Goal: Task Accomplishment & Management: Complete application form

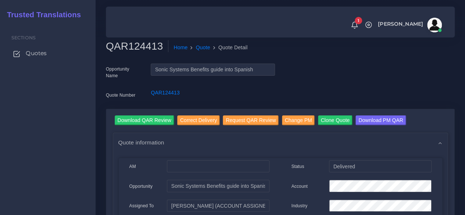
click at [42, 55] on span "Quotes" at bounding box center [36, 53] width 21 height 8
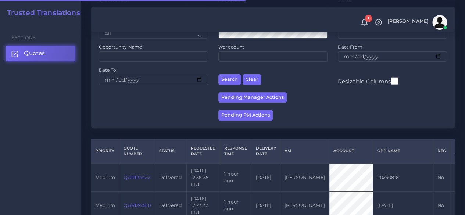
scroll to position [220, 0]
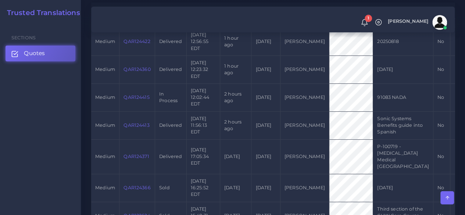
click at [129, 97] on link "QAR124415" at bounding box center [136, 97] width 26 height 6
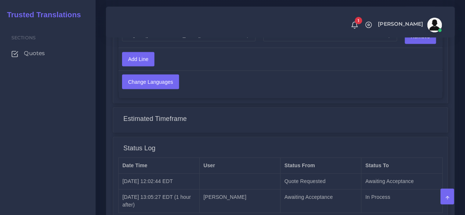
scroll to position [695, 0]
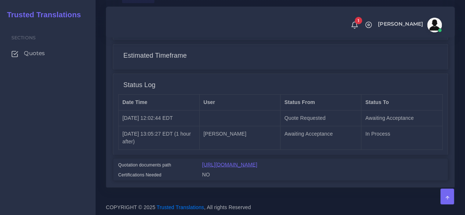
click at [248, 161] on link "[URL][DOMAIN_NAME]" at bounding box center [229, 164] width 55 height 6
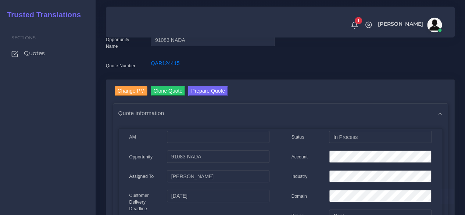
scroll to position [0, 0]
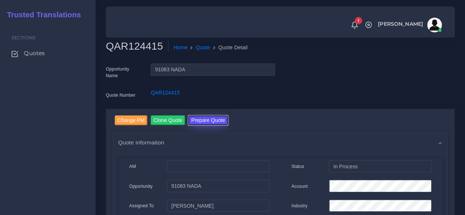
click at [208, 118] on button "Prepare Quote" at bounding box center [208, 120] width 40 height 10
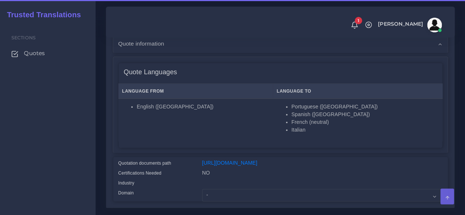
scroll to position [147, 0]
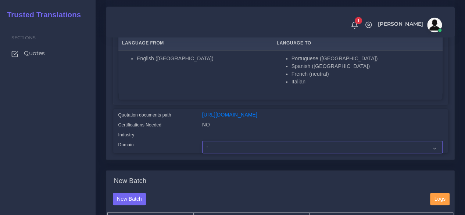
click at [227, 153] on select "- Advertising and Media Agriculture, Forestry and Fishing Architecture, Buildin…" at bounding box center [322, 147] width 240 height 12
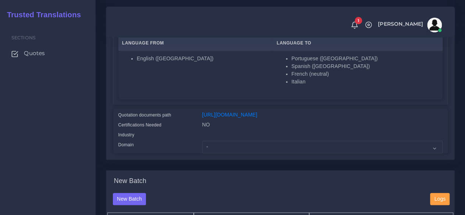
click at [165, 131] on div "Certifications Needed" at bounding box center [155, 126] width 84 height 10
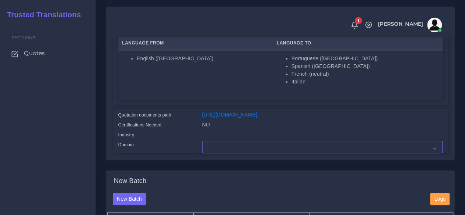
drag, startPoint x: 223, startPoint y: 159, endPoint x: 225, endPoint y: 155, distance: 4.4
click at [223, 153] on select "- Advertising and Media Agriculture, Forestry and Fishing Architecture, Buildin…" at bounding box center [322, 147] width 240 height 12
select select "Professional and Business Consulting Services"
click at [202, 153] on select "- Advertising and Media Agriculture, Forestry and Fishing Architecture, Buildin…" at bounding box center [322, 147] width 240 height 12
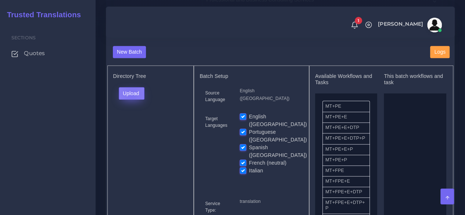
click at [132, 100] on button "Upload" at bounding box center [132, 93] width 26 height 12
click at [135, 126] on label "Files" at bounding box center [144, 120] width 51 height 9
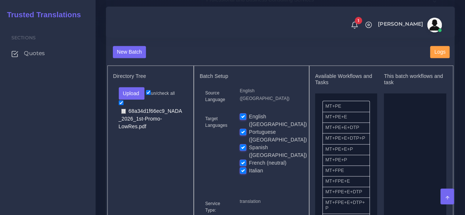
click at [249, 137] on label "Portuguese ([GEOGRAPHIC_DATA])" at bounding box center [278, 135] width 58 height 15
click at [245, 135] on input "Portuguese ([GEOGRAPHIC_DATA])" at bounding box center [242, 131] width 7 height 7
checkbox input "false"
click at [249, 146] on label "Spanish ([GEOGRAPHIC_DATA])" at bounding box center [278, 151] width 58 height 15
click at [244, 146] on input "Spanish ([GEOGRAPHIC_DATA])" at bounding box center [242, 147] width 7 height 7
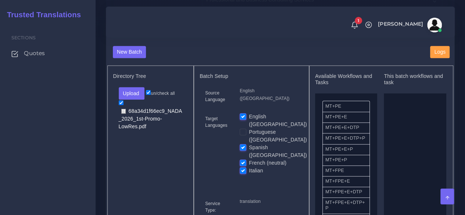
checkbox input "false"
click at [249, 159] on label "French (neutral)" at bounding box center [267, 163] width 37 height 8
click at [242, 159] on input "French (neutral)" at bounding box center [242, 162] width 7 height 7
checkbox input "false"
click at [249, 167] on label "Italian" at bounding box center [256, 171] width 14 height 8
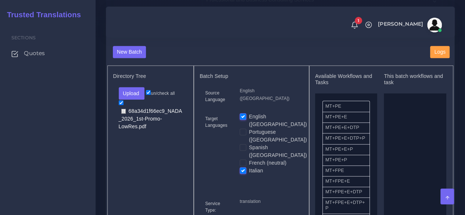
click at [242, 167] on input "Italian" at bounding box center [242, 170] width 7 height 7
checkbox input "false"
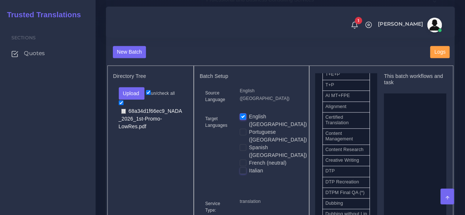
scroll to position [220, 0]
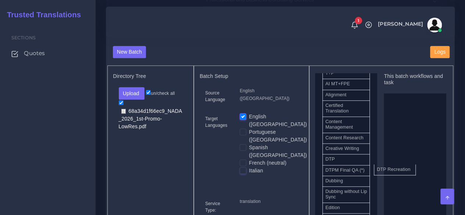
drag, startPoint x: 351, startPoint y: 190, endPoint x: 404, endPoint y: 182, distance: 53.2
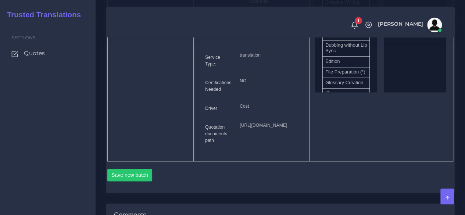
scroll to position [441, 0]
click at [134, 180] on button "Save new batch" at bounding box center [129, 174] width 45 height 12
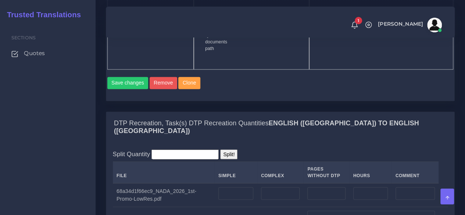
scroll to position [661, 0]
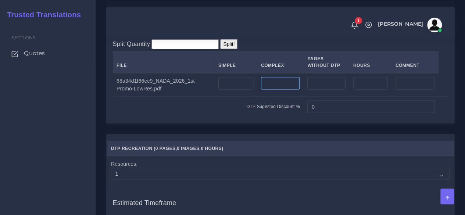
click at [279, 89] on input "number" at bounding box center [280, 83] width 39 height 12
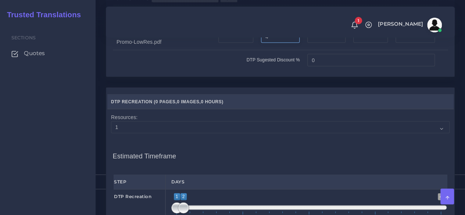
scroll to position [735, 0]
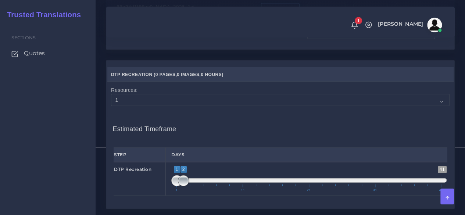
type input "4"
type input "1;1"
drag, startPoint x: 187, startPoint y: 197, endPoint x: 160, endPoint y: 199, distance: 27.2
click at [162, 196] on div "DTP Recreation 1 41 1 1 1 — 1 1 11 21 31 41 1;1" at bounding box center [280, 179] width 344 height 34
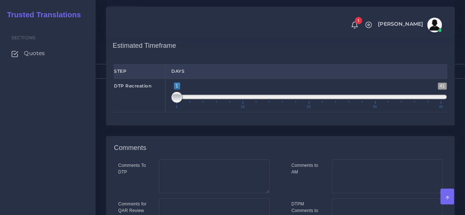
scroll to position [921, 0]
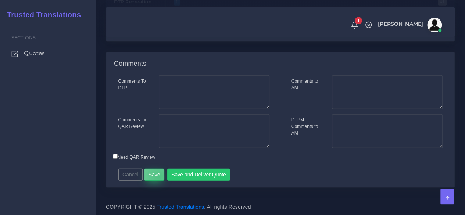
click at [157, 177] on button "Save" at bounding box center [154, 175] width 20 height 12
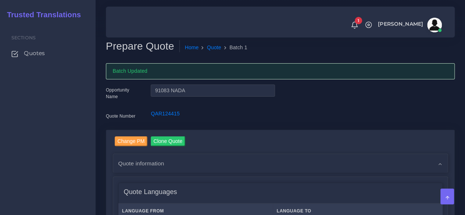
drag, startPoint x: 61, startPoint y: 145, endPoint x: 76, endPoint y: 141, distance: 15.8
click at [61, 145] on div "Sections Quotes" at bounding box center [48, 119] width 96 height 192
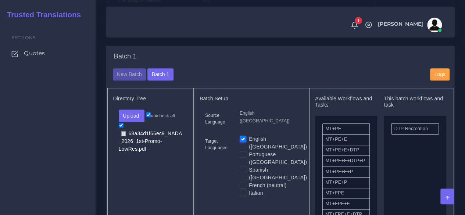
scroll to position [331, 0]
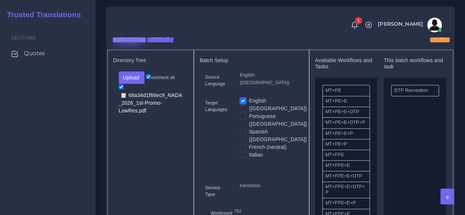
click at [131, 43] on button "New Batch" at bounding box center [129, 36] width 33 height 12
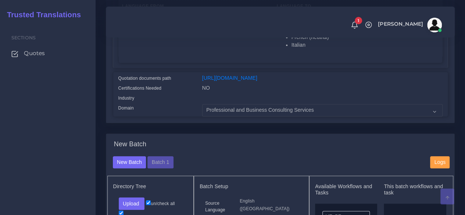
scroll to position [331, 0]
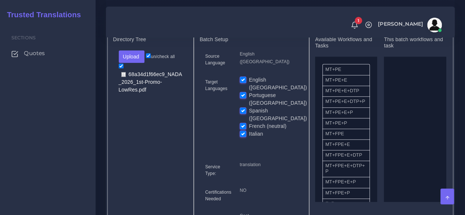
click at [249, 91] on label "English ([GEOGRAPHIC_DATA])" at bounding box center [278, 83] width 58 height 15
click at [242, 83] on input "English ([GEOGRAPHIC_DATA])" at bounding box center [242, 79] width 7 height 7
checkbox input "false"
drag, startPoint x: 341, startPoint y: 152, endPoint x: 400, endPoint y: 149, distance: 59.3
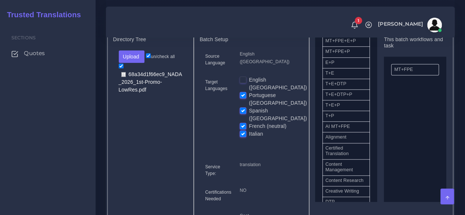
scroll to position [184, 0]
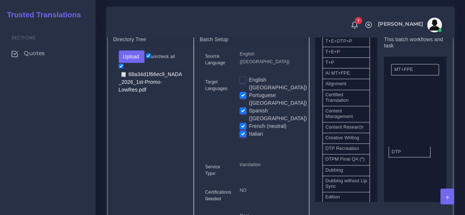
drag, startPoint x: 364, startPoint y: 167, endPoint x: 414, endPoint y: 163, distance: 50.5
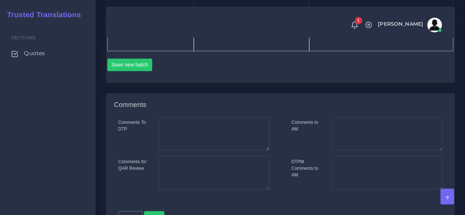
scroll to position [551, 0]
click at [136, 70] on button "Save new batch" at bounding box center [129, 64] width 45 height 12
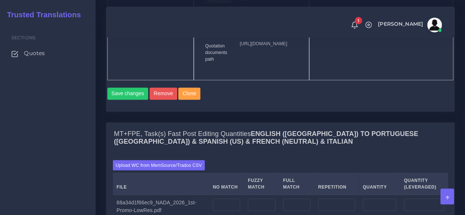
scroll to position [661, 0]
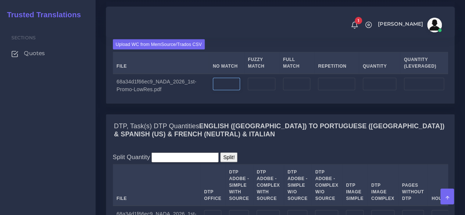
click at [225, 90] on input "number" at bounding box center [227, 84] width 28 height 12
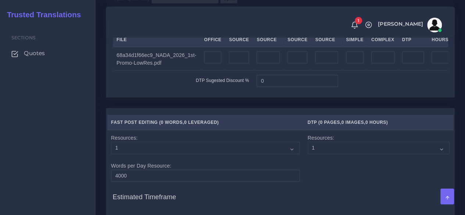
scroll to position [808, 0]
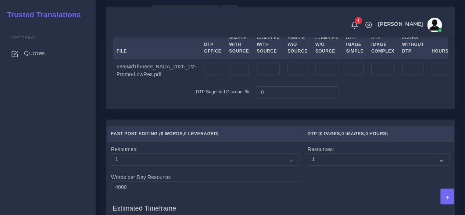
type input "778"
click at [287, 75] on input "number" at bounding box center [297, 69] width 20 height 12
click at [259, 75] on input "number" at bounding box center [267, 69] width 23 height 12
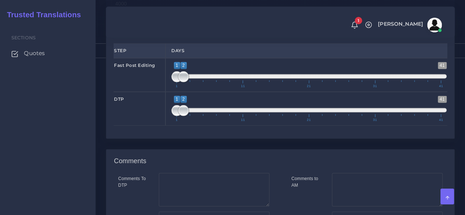
scroll to position [992, 0]
type input "4"
type input "1;2"
drag, startPoint x: 186, startPoint y: 116, endPoint x: 183, endPoint y: 118, distance: 3.9
click at [183, 82] on span at bounding box center [183, 76] width 11 height 11
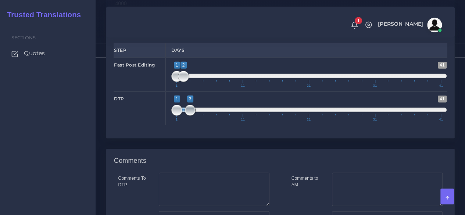
drag, startPoint x: 182, startPoint y: 150, endPoint x: 187, endPoint y: 149, distance: 4.6
click at [187, 116] on span at bounding box center [189, 110] width 11 height 11
type input "3;3"
drag, startPoint x: 173, startPoint y: 150, endPoint x: 196, endPoint y: 147, distance: 23.4
click at [196, 121] on span "1 41 2 3 2 — 3 1 11 21 31 41" at bounding box center [308, 109] width 275 height 26
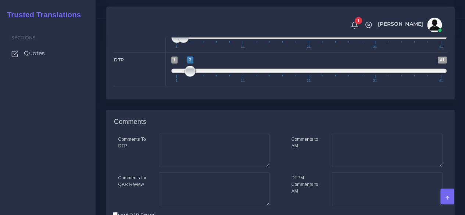
scroll to position [1102, 0]
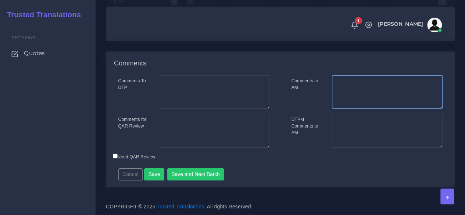
click at [365, 109] on textarea "Comments to AM" at bounding box center [387, 92] width 111 height 34
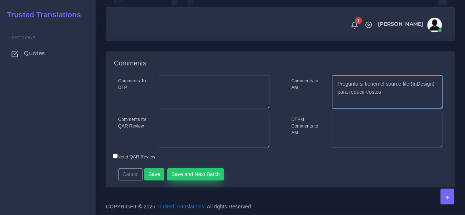
type textarea "Pregunta si tienen el source file (InDesign) para reducir costos"
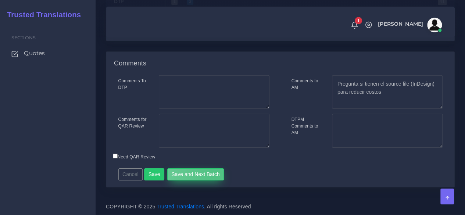
click at [212, 181] on button "Save and Next Batch" at bounding box center [195, 174] width 57 height 12
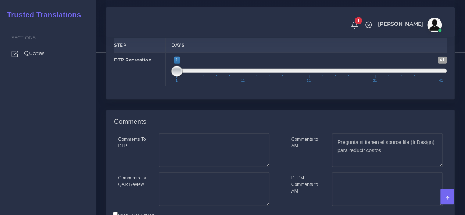
scroll to position [918, 0]
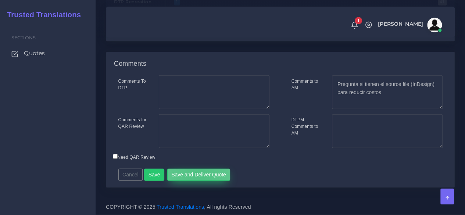
click at [195, 176] on button "Save and Deliver Quote" at bounding box center [198, 175] width 63 height 12
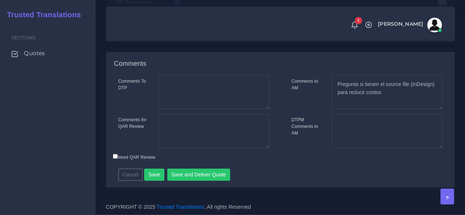
click at [29, 116] on div "Sections Quotes" at bounding box center [48, 119] width 96 height 192
drag, startPoint x: 54, startPoint y: 163, endPoint x: 92, endPoint y: 112, distance: 63.0
click at [54, 163] on div "Sections Quotes" at bounding box center [48, 119] width 96 height 192
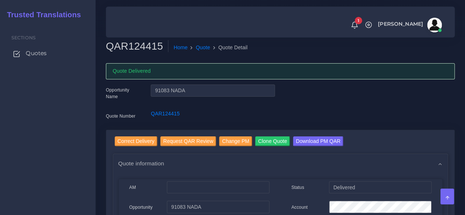
click at [46, 52] on span "Quotes" at bounding box center [36, 53] width 21 height 8
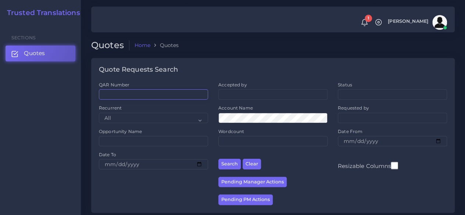
click at [147, 94] on input "QAR Number" at bounding box center [153, 94] width 109 height 10
paste input "QAR123837"
type input "QAR123837"
click at [218, 159] on button "Search" at bounding box center [229, 164] width 22 height 11
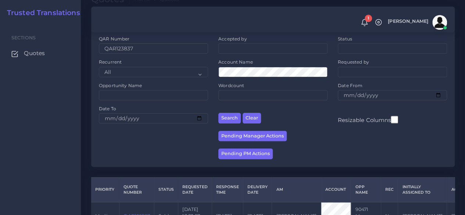
scroll to position [94, 0]
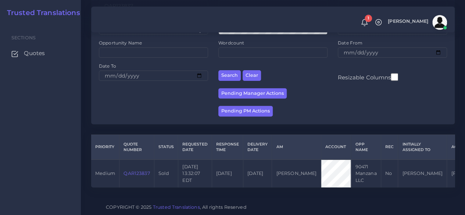
click at [135, 170] on link "QAR123837" at bounding box center [136, 173] width 26 height 6
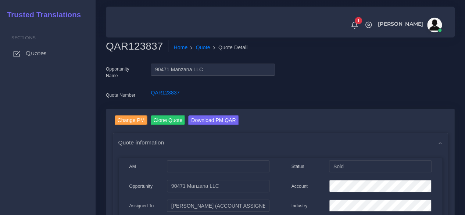
click at [32, 56] on span "Quotes" at bounding box center [36, 53] width 21 height 8
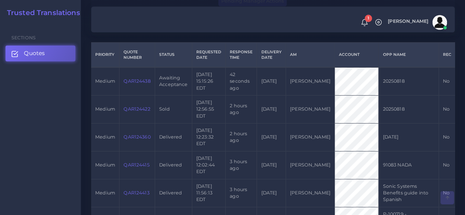
scroll to position [184, 0]
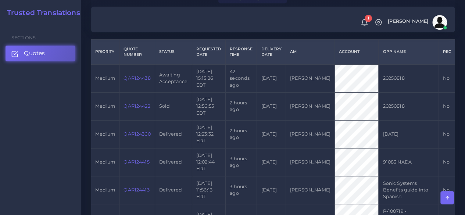
click at [139, 80] on link "QAR124438" at bounding box center [136, 78] width 27 height 6
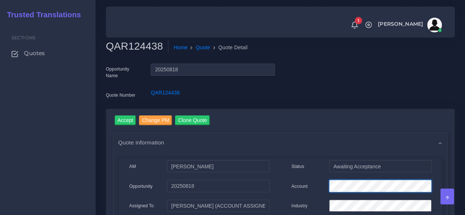
click at [316, 185] on div "Account" at bounding box center [361, 187] width 151 height 15
click at [126, 124] on input "Accept" at bounding box center [126, 120] width 22 height 10
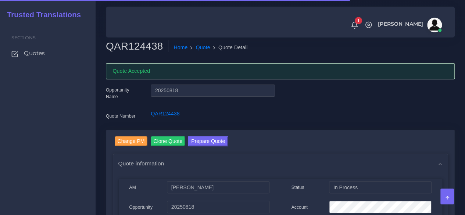
click at [123, 44] on h2 "QAR124438" at bounding box center [137, 46] width 62 height 12
copy h2 "QAR124438"
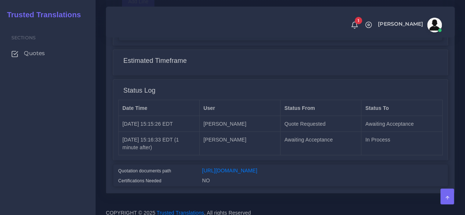
scroll to position [618, 0]
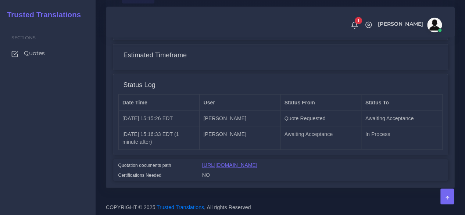
click at [257, 162] on link "https://workdrive.zoho.com/fgoh3e43b1a1fe2124b65bedd7c3c51a0e040/teams/fgoh3e43…" at bounding box center [229, 165] width 55 height 6
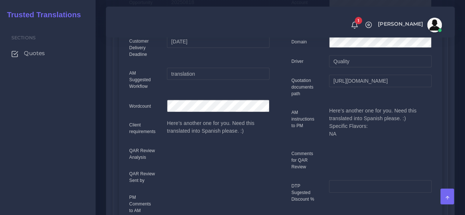
scroll to position [30, 0]
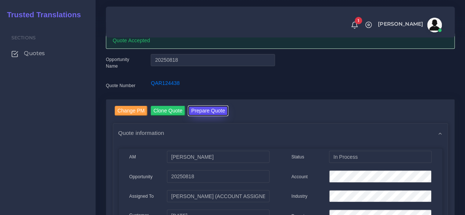
click at [200, 108] on button "Prepare Quote" at bounding box center [208, 111] width 40 height 10
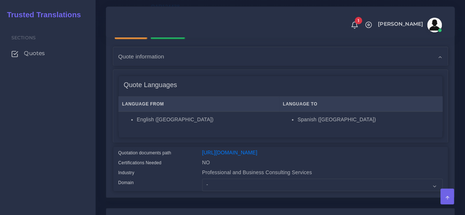
scroll to position [184, 0]
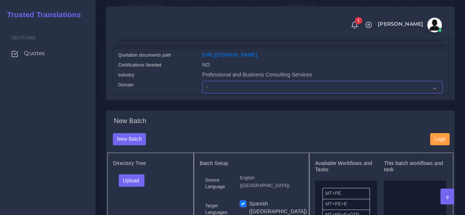
click at [220, 93] on select "- Advertising and Media Agriculture, Forestry and Fishing Architecture, Buildin…" at bounding box center [322, 87] width 240 height 12
select select "Professional and Business Consulting Services"
click at [202, 93] on select "- Advertising and Media Agriculture, Forestry and Fishing Architecture, Buildin…" at bounding box center [322, 87] width 240 height 12
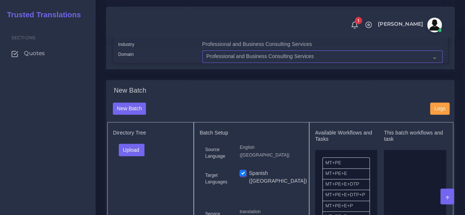
scroll to position [331, 0]
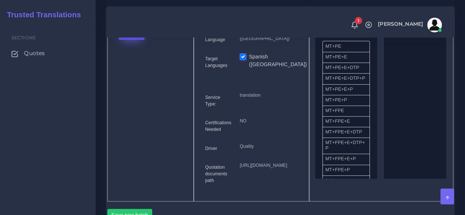
click at [137, 40] on button "Upload" at bounding box center [132, 33] width 26 height 12
click at [136, 66] on label "Files" at bounding box center [144, 61] width 51 height 9
click at [80, 145] on div "Sections Quotes" at bounding box center [48, 119] width 96 height 192
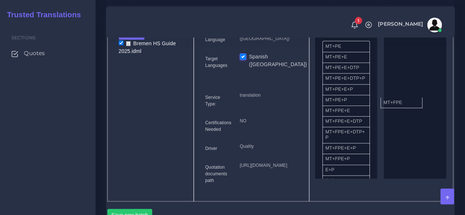
drag, startPoint x: 353, startPoint y: 125, endPoint x: 411, endPoint y: 112, distance: 59.4
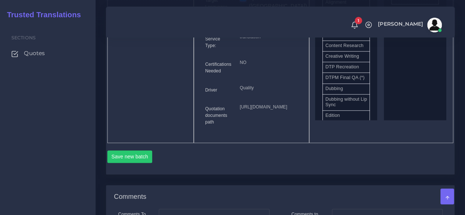
scroll to position [441, 0]
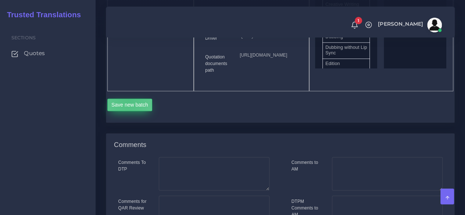
click at [128, 111] on button "Save new batch" at bounding box center [129, 104] width 45 height 12
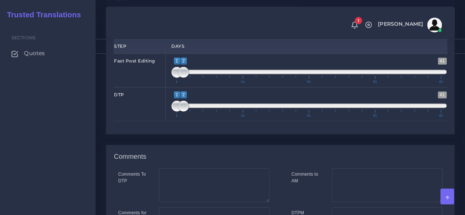
scroll to position [1060, 0]
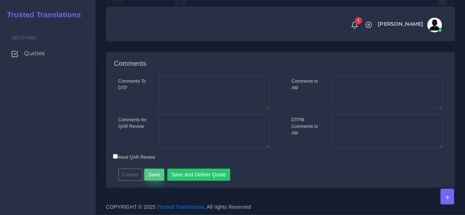
click at [152, 174] on button "Save" at bounding box center [154, 175] width 20 height 12
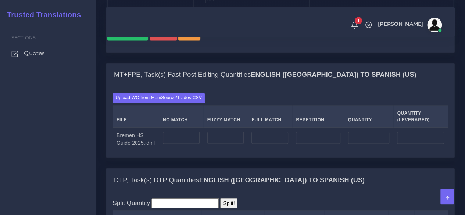
scroll to position [661, 0]
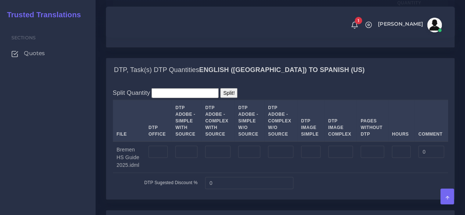
click at [0, 0] on input "Upload WC from MemSource/Trados CSV" at bounding box center [0, 0] width 0 height 0
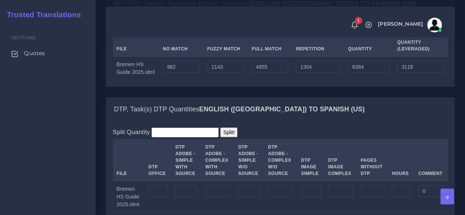
scroll to position [661, 0]
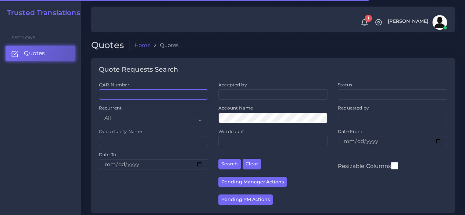
click at [132, 98] on input "QAR Number" at bounding box center [153, 94] width 109 height 10
paste input "QAR124304"
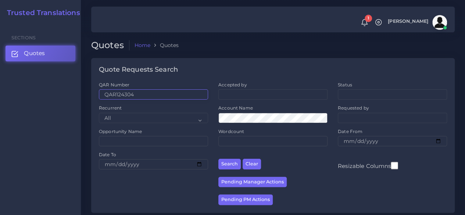
type input "QAR124304"
click at [218, 159] on button "Search" at bounding box center [229, 164] width 22 height 11
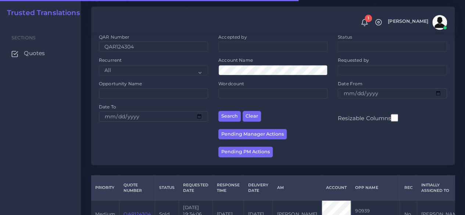
scroll to position [94, 0]
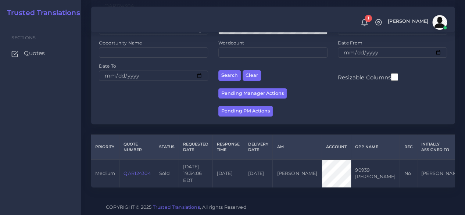
click at [141, 170] on link "QAR124304" at bounding box center [136, 173] width 27 height 6
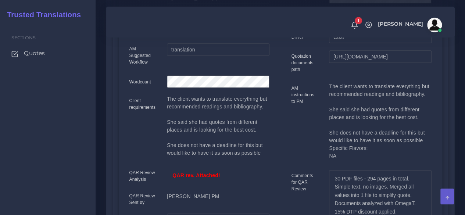
scroll to position [220, 0]
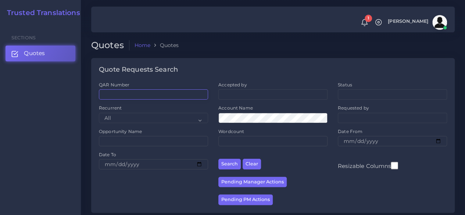
click at [148, 92] on input "QAR Number" at bounding box center [153, 94] width 109 height 10
paste input "QAR124304"
type input "QAR124304"
click at [218, 159] on button "Search" at bounding box center [229, 164] width 22 height 11
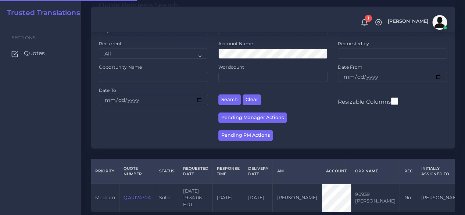
scroll to position [94, 0]
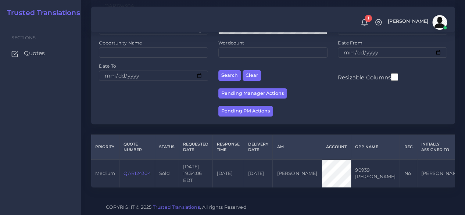
click at [143, 170] on link "QAR124304" at bounding box center [136, 173] width 27 height 6
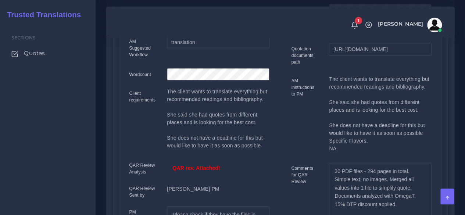
scroll to position [213, 0]
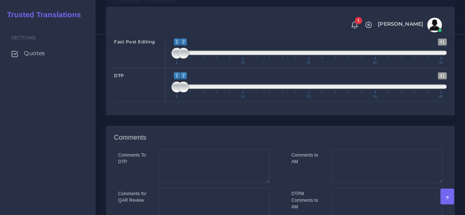
scroll to position [1081, 0]
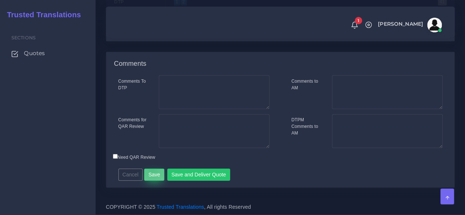
click at [151, 170] on button "Save" at bounding box center [154, 175] width 20 height 12
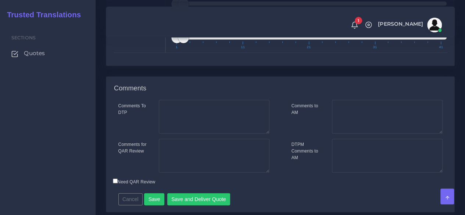
scroll to position [1081, 0]
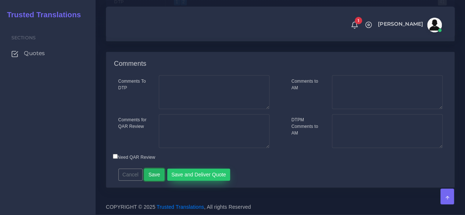
drag, startPoint x: 150, startPoint y: 174, endPoint x: 170, endPoint y: 174, distance: 20.6
click at [150, 174] on button "Save" at bounding box center [154, 175] width 20 height 12
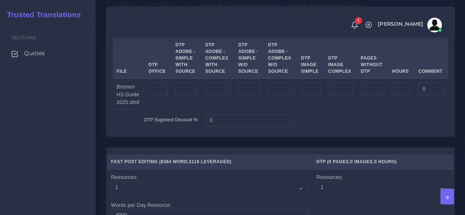
scroll to position [771, 0]
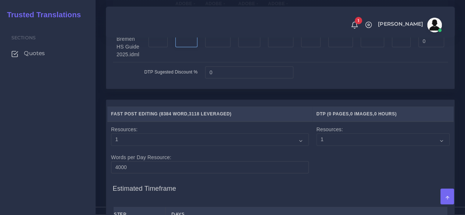
click at [192, 48] on input "number" at bounding box center [186, 41] width 22 height 12
type input "14"
click at [216, 48] on input "number" at bounding box center [217, 41] width 25 height 12
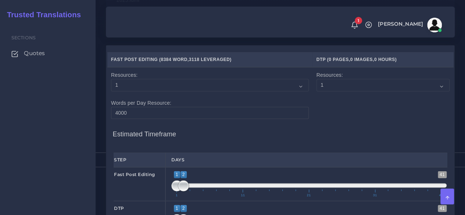
scroll to position [918, 0]
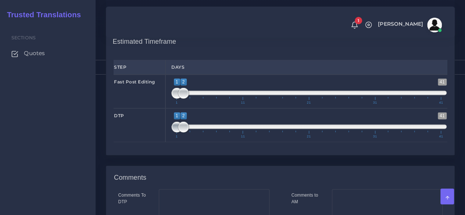
type input "30"
drag, startPoint x: 173, startPoint y: 177, endPoint x: 199, endPoint y: 175, distance: 26.2
click at [199, 138] on span "1 41 1 2 1 — 2 1 11 21 31 41" at bounding box center [308, 125] width 275 height 26
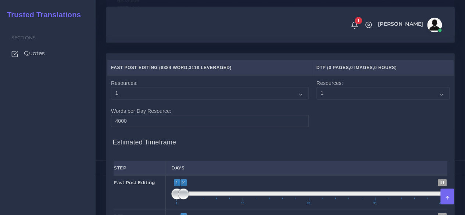
scroll to position [955, 0]
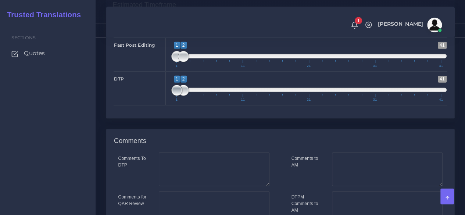
drag, startPoint x: 181, startPoint y: 143, endPoint x: 174, endPoint y: 142, distance: 7.0
click at [174, 96] on span at bounding box center [176, 90] width 11 height 11
click at [187, 96] on span at bounding box center [189, 90] width 11 height 11
type input "3;3"
drag, startPoint x: 176, startPoint y: 140, endPoint x: 193, endPoint y: 140, distance: 17.6
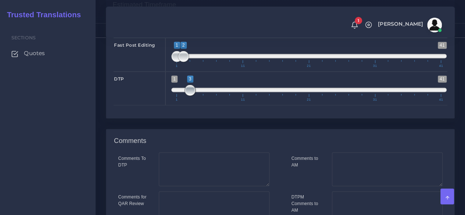
click at [193, 96] on span at bounding box center [189, 90] width 11 height 11
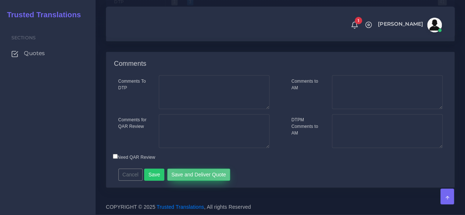
click at [193, 173] on button "Save and Deliver Quote" at bounding box center [198, 175] width 63 height 12
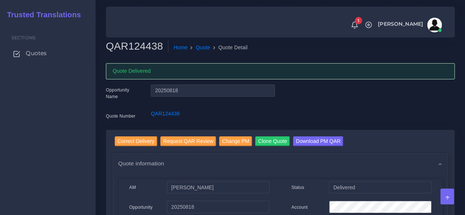
click at [37, 57] on span "Quotes" at bounding box center [36, 53] width 21 height 8
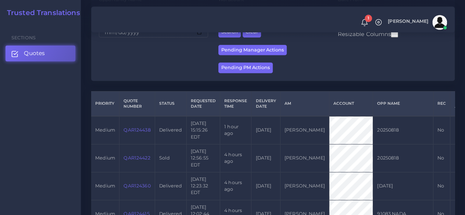
scroll to position [147, 0]
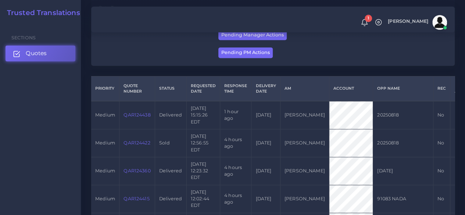
click at [56, 56] on link "Quotes" at bounding box center [41, 53] width 70 height 15
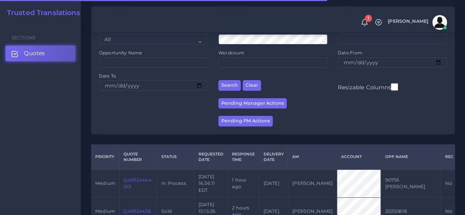
scroll to position [184, 0]
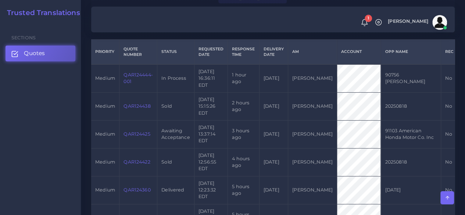
click at [136, 134] on link "QAR124425" at bounding box center [136, 134] width 26 height 6
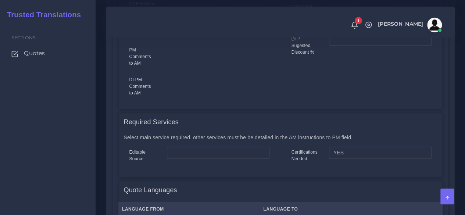
scroll to position [441, 0]
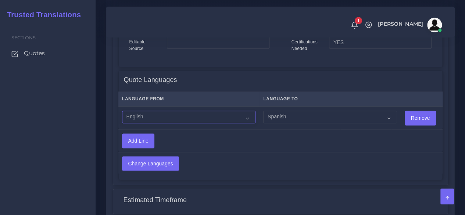
click at [208, 116] on select "Acoli Afar Afrikaans Akan Akateko Albanian American Sign Language (ASL) Amharic…" at bounding box center [188, 117] width 133 height 12
select select "14001"
click at [122, 111] on select "Acoli Afar Afrikaans Akan Akateko Albanian American Sign Language (ASL) Amharic…" at bounding box center [188, 117] width 133 height 12
click at [278, 116] on select "Acoli Afar Afrikaans Akan Akateko Albanian American Sign Language (ASL) Amharic…" at bounding box center [329, 117] width 133 height 12
select select "15011"
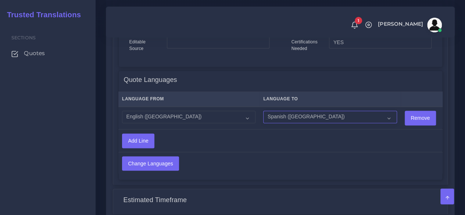
click at [263, 111] on select "Acoli Afar Afrikaans Akan Akateko Albanian American Sign Language (ASL) Amharic…" at bounding box center [329, 117] width 133 height 12
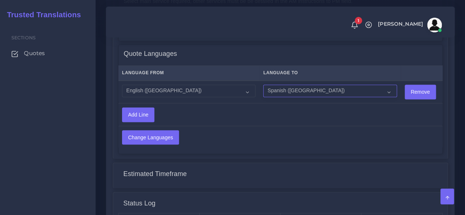
scroll to position [478, 0]
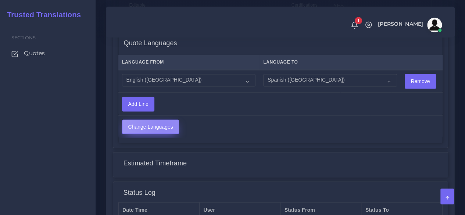
click at [165, 126] on input "Change Languages" at bounding box center [150, 127] width 56 height 14
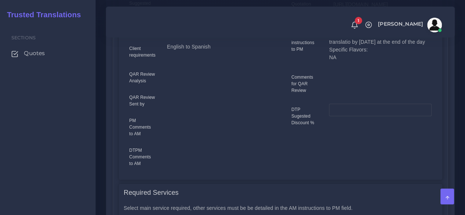
scroll to position [257, 0]
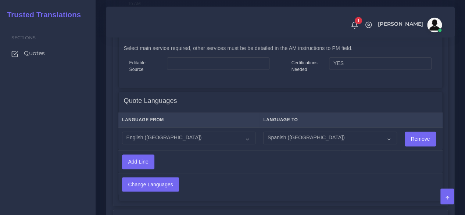
scroll to position [594, 0]
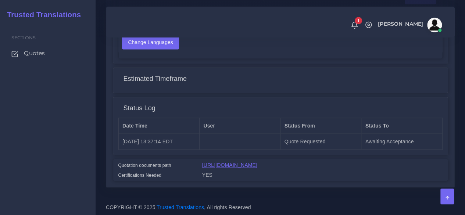
click at [257, 162] on link "[URL][DOMAIN_NAME]" at bounding box center [229, 165] width 55 height 6
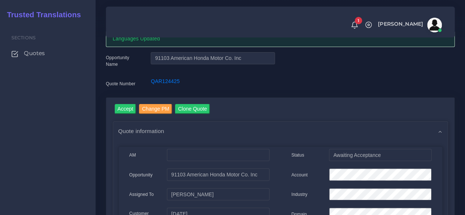
scroll to position [43, 0]
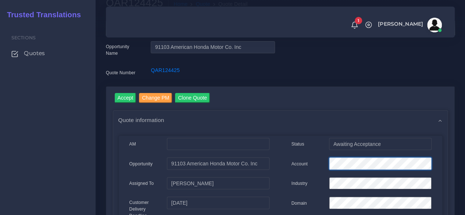
click at [300, 165] on div "Account" at bounding box center [361, 164] width 151 height 15
click at [119, 98] on input "Accept" at bounding box center [126, 98] width 22 height 10
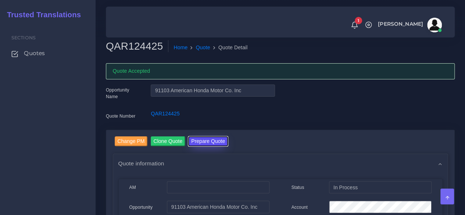
click at [204, 143] on button "Prepare Quote" at bounding box center [208, 141] width 40 height 10
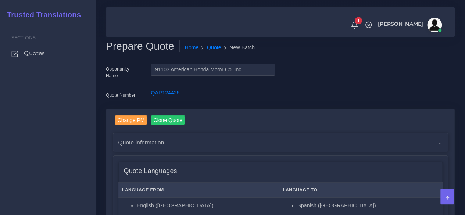
scroll to position [184, 0]
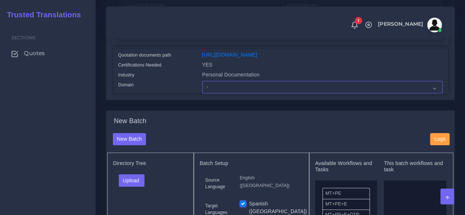
click at [220, 93] on select "- Advertising and Media Agriculture, Forestry and Fishing Architecture, Buildin…" at bounding box center [322, 87] width 240 height 12
select select "Legal Services"
click at [202, 93] on select "- Advertising and Media Agriculture, Forestry and Fishing Architecture, Buildin…" at bounding box center [322, 87] width 240 height 12
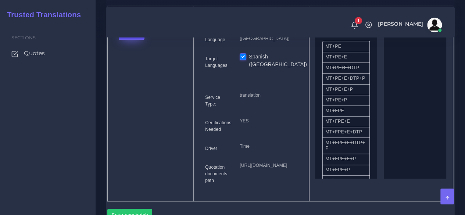
click at [136, 40] on button "Upload" at bounding box center [132, 33] width 26 height 12
click at [135, 66] on label "Files" at bounding box center [144, 61] width 51 height 9
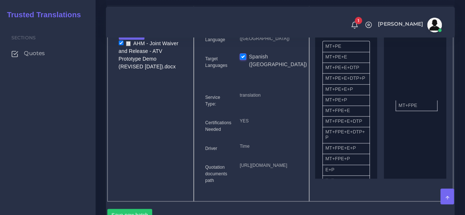
drag, startPoint x: 352, startPoint y: 127, endPoint x: 411, endPoint y: 117, distance: 59.6
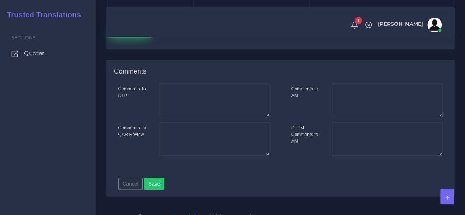
click at [137, 37] on button "Save new batch" at bounding box center [129, 31] width 45 height 12
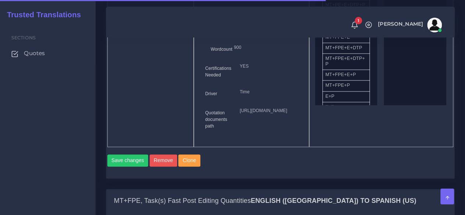
scroll to position [588, 0]
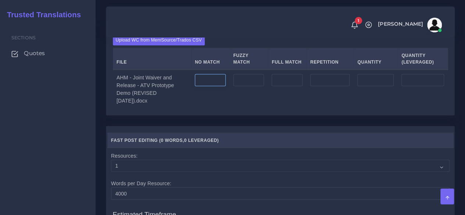
click at [208, 86] on input "number" at bounding box center [210, 80] width 31 height 12
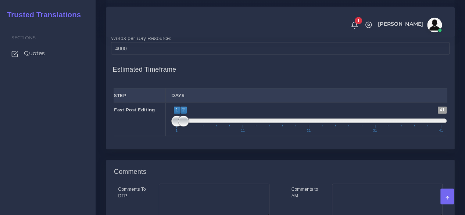
scroll to position [735, 0]
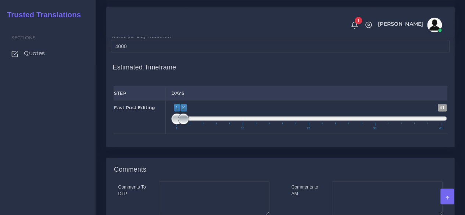
type input "944"
type input "1;1"
drag, startPoint x: 181, startPoint y: 159, endPoint x: 150, endPoint y: 160, distance: 31.6
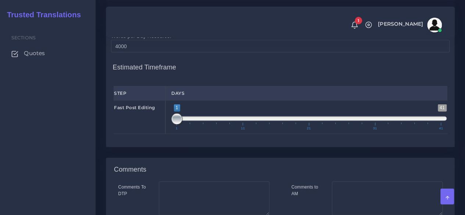
click at [150, 134] on div "Fast Post Editing 1 41 1 1 1 — 1 1 11 21 31 41 1;1" at bounding box center [280, 117] width 344 height 34
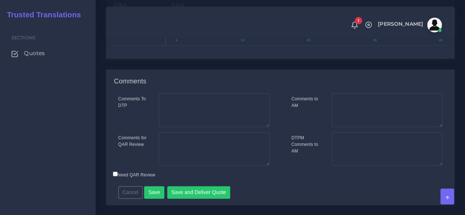
scroll to position [882, 0]
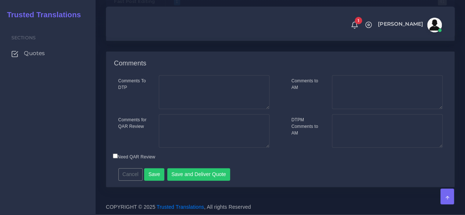
click at [198, 169] on div "Cancel Save Save and Deliver Quote Remember to fill in the estimated time for e…" at bounding box center [238, 172] width 251 height 18
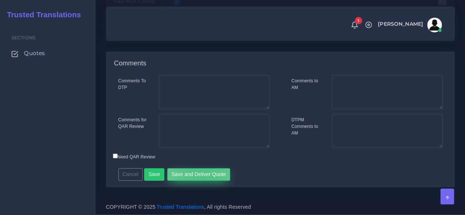
click at [198, 175] on button "Save and Deliver Quote" at bounding box center [198, 174] width 63 height 12
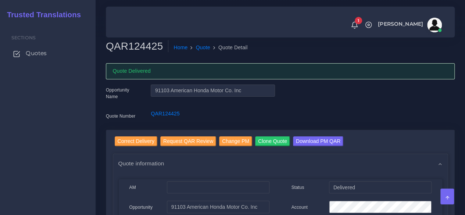
click at [37, 50] on span "Quotes" at bounding box center [36, 53] width 21 height 8
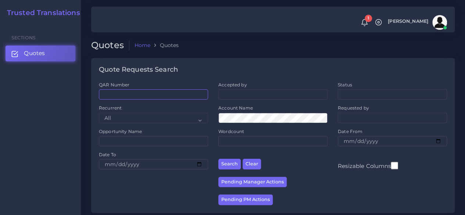
click at [155, 95] on input "QAR Number" at bounding box center [153, 94] width 109 height 10
paste input "QAR124444-001"
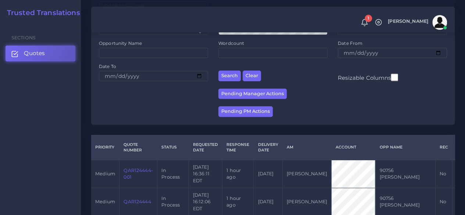
scroll to position [110, 0]
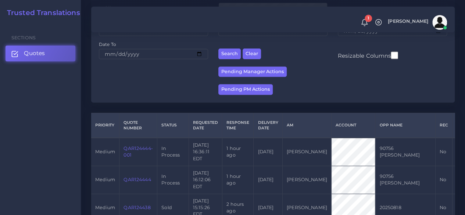
type input "QAR124444-001"
click at [152, 145] on link "QAR124444-001" at bounding box center [137, 151] width 29 height 12
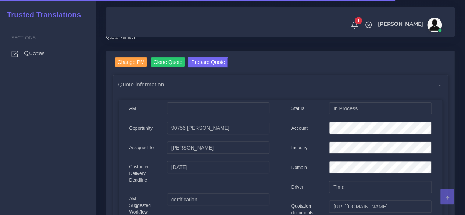
scroll to position [110, 0]
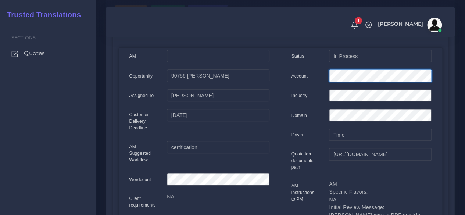
click at [298, 78] on div "Account" at bounding box center [361, 76] width 151 height 15
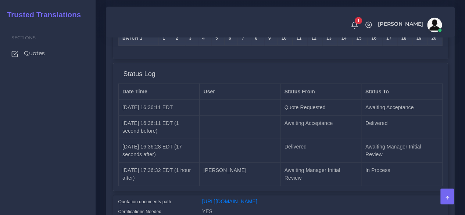
scroll to position [667, 0]
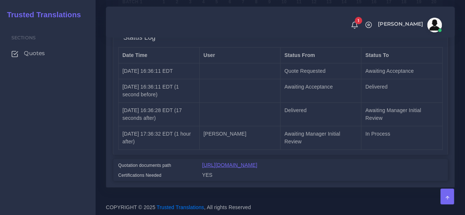
click at [222, 162] on link "[URL][DOMAIN_NAME]" at bounding box center [229, 165] width 55 height 6
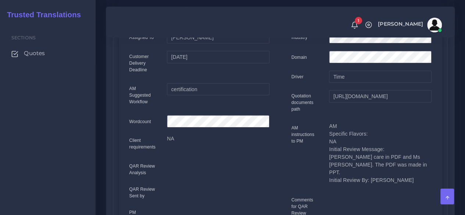
scroll to position [79, 0]
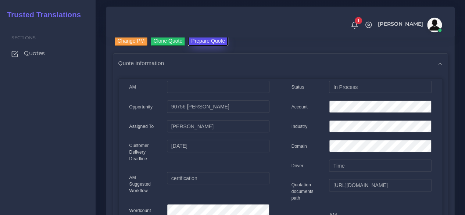
click at [196, 42] on button "Prepare Quote" at bounding box center [208, 41] width 40 height 10
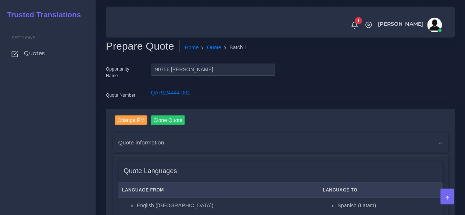
click at [90, 161] on div "Sections Quotes" at bounding box center [48, 119] width 96 height 192
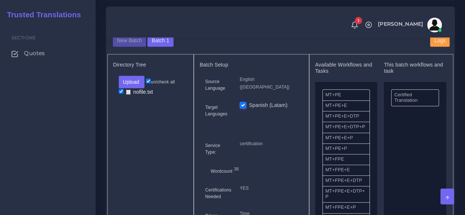
scroll to position [294, 0]
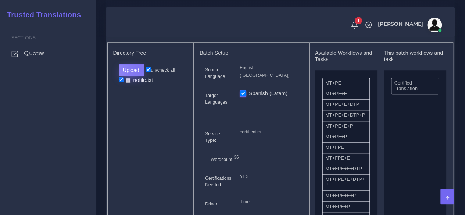
click at [138, 76] on button "Upload" at bounding box center [132, 70] width 26 height 12
click at [139, 108] on div "Folder Files" at bounding box center [144, 93] width 51 height 29
click at [139, 115] on div "Directory Tree Upload Folder Files un/check all" at bounding box center [150, 149] width 87 height 215
click at [137, 76] on button "Upload" at bounding box center [132, 70] width 26 height 12
click at [136, 76] on button "Upload" at bounding box center [132, 70] width 26 height 12
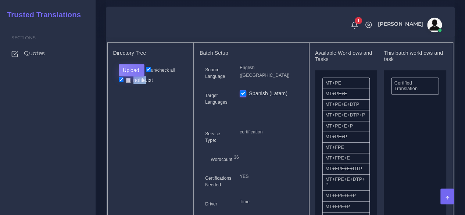
click at [139, 76] on button "Upload" at bounding box center [132, 70] width 26 height 12
drag, startPoint x: 141, startPoint y: 152, endPoint x: 133, endPoint y: 115, distance: 37.5
click at [141, 151] on div "Directory Tree Upload Folder Files un/check all" at bounding box center [150, 149] width 87 height 215
click at [142, 76] on button "Upload" at bounding box center [132, 70] width 26 height 12
click at [143, 76] on button "Upload" at bounding box center [132, 70] width 26 height 12
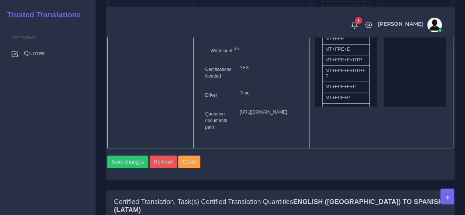
scroll to position [441, 0]
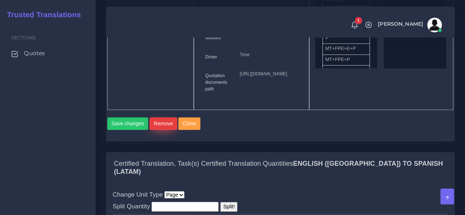
click at [165, 130] on button "Remove" at bounding box center [163, 123] width 28 height 12
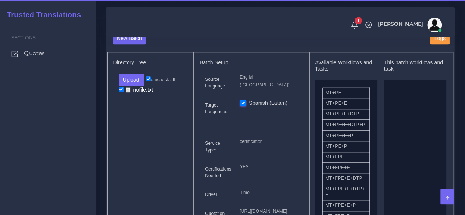
scroll to position [294, 0]
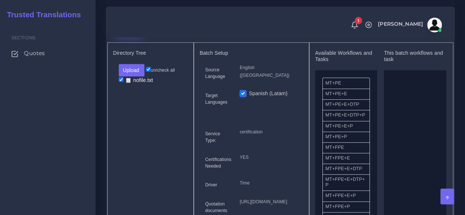
click at [130, 35] on button "New Batch" at bounding box center [129, 29] width 33 height 12
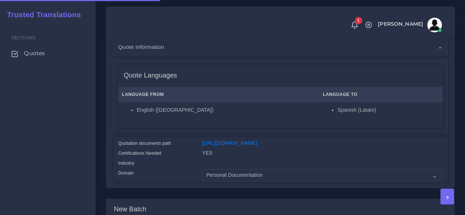
scroll to position [257, 0]
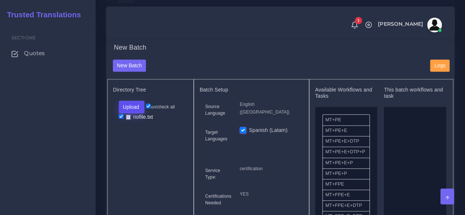
click at [140, 113] on button "Upload" at bounding box center [132, 107] width 26 height 12
click at [143, 139] on label "Files" at bounding box center [144, 134] width 51 height 9
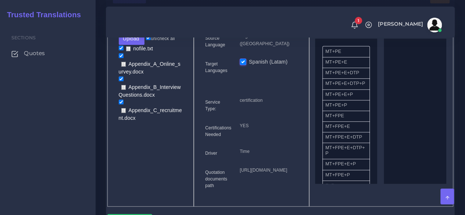
scroll to position [331, 0]
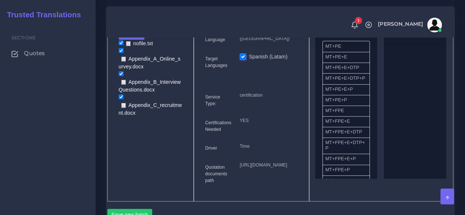
click at [122, 45] on input "checkbox" at bounding box center [121, 42] width 5 height 5
checkbox input "false"
drag, startPoint x: 350, startPoint y: 126, endPoint x: 408, endPoint y: 123, distance: 57.7
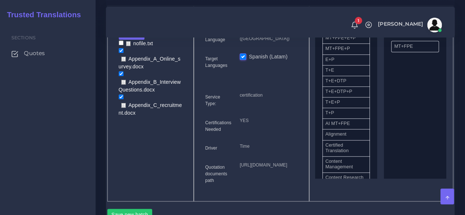
scroll to position [147, 0]
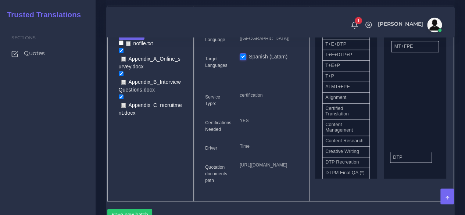
drag, startPoint x: 347, startPoint y: 179, endPoint x: 375, endPoint y: 152, distance: 39.2
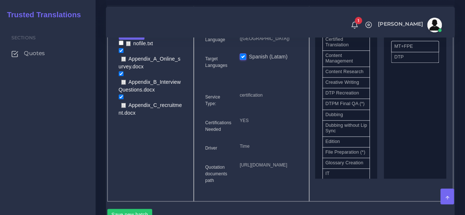
scroll to position [220, 0]
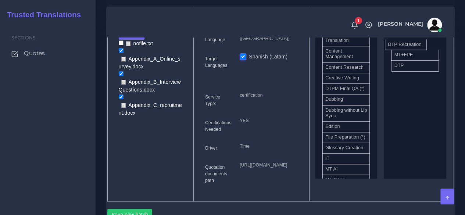
drag, startPoint x: 351, startPoint y: 109, endPoint x: 414, endPoint y: 57, distance: 81.6
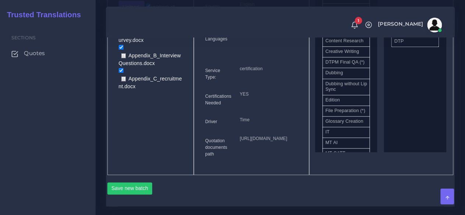
scroll to position [441, 0]
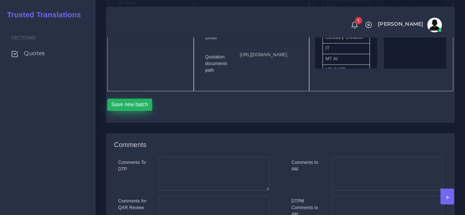
click at [126, 111] on button "Save new batch" at bounding box center [129, 104] width 45 height 12
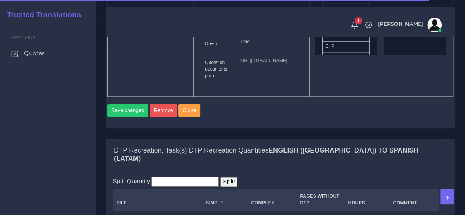
scroll to position [624, 0]
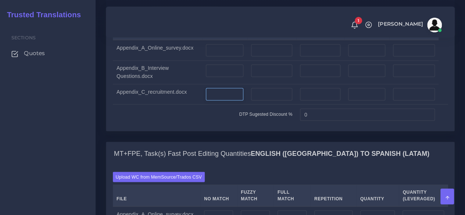
click at [229, 100] on input "number" at bounding box center [224, 94] width 37 height 12
type input "1"
click at [287, 100] on input "number" at bounding box center [271, 94] width 41 height 12
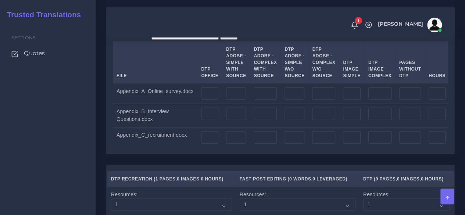
scroll to position [918, 0]
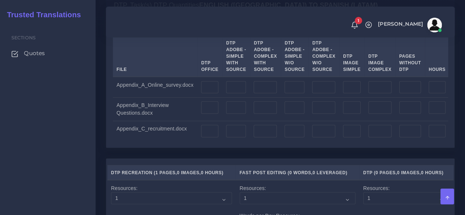
type input "1"
click at [209, 94] on input "number" at bounding box center [209, 87] width 17 height 12
click at [212, 114] on input "number" at bounding box center [209, 107] width 17 height 12
drag, startPoint x: 210, startPoint y: 140, endPoint x: 187, endPoint y: 140, distance: 22.4
click at [187, 97] on tr "Appendix_A_Online_survey.docx 77" at bounding box center [297, 87] width 368 height 21
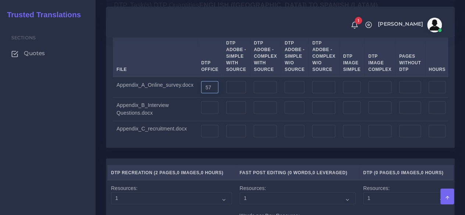
type input "57"
click at [215, 121] on td at bounding box center [209, 109] width 25 height 24
click at [204, 114] on input "number" at bounding box center [209, 107] width 17 height 12
type input "3"
click at [208, 141] on td at bounding box center [209, 131] width 25 height 20
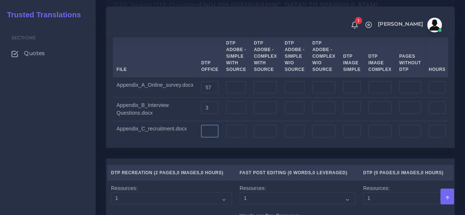
click at [210, 137] on input "number" at bounding box center [209, 131] width 17 height 12
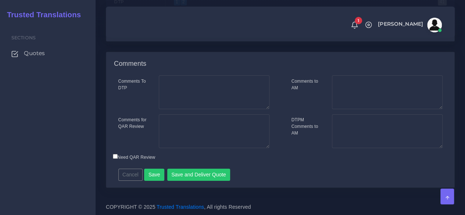
scroll to position [1323, 0]
type input "2"
click at [157, 174] on button "Save" at bounding box center [154, 175] width 20 height 12
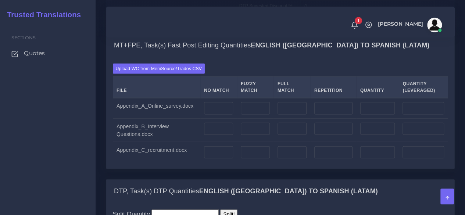
scroll to position [845, 0]
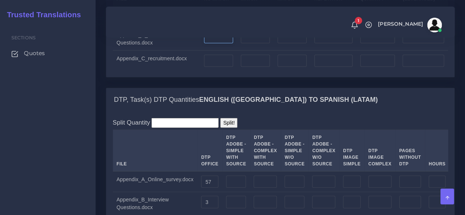
click at [223, 44] on input "number" at bounding box center [218, 37] width 29 height 12
type input "0"
click at [220, 23] on input "number" at bounding box center [218, 17] width 29 height 12
type input "4267"
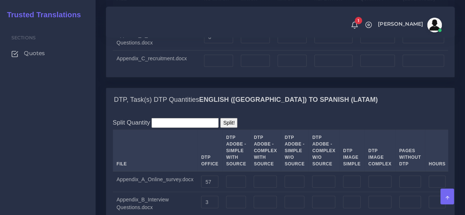
type input "4267"
click at [324, 23] on input "number" at bounding box center [333, 17] width 38 height 12
type input "25"
type input "4292"
type input "4273"
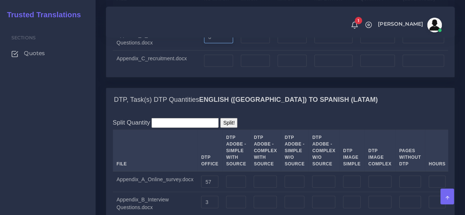
drag, startPoint x: 215, startPoint y: 76, endPoint x: 184, endPoint y: 78, distance: 30.9
click at [184, 51] on tr "Appendix_B_Interview Questions.docx 0" at bounding box center [280, 39] width 335 height 24
type input "684"
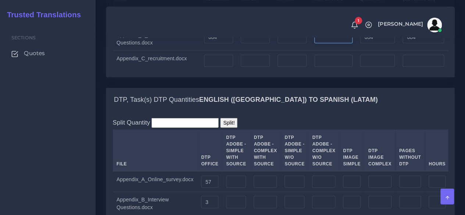
click at [331, 44] on input "number" at bounding box center [333, 37] width 38 height 12
type input "76"
type input "760"
type input "703"
click at [221, 67] on input "number" at bounding box center [218, 61] width 29 height 12
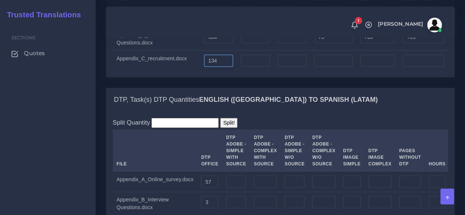
type input "134"
click at [336, 67] on input "number" at bounding box center [333, 61] width 38 height 12
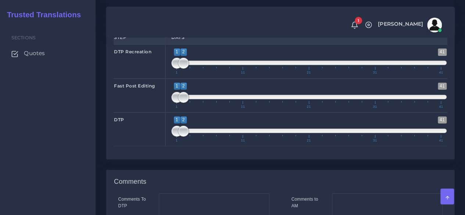
scroll to position [1175, 0]
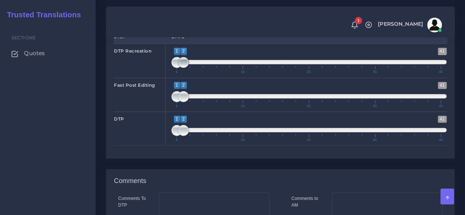
type input "55"
type input "189"
type input "147"
type input "1;1"
drag, startPoint x: 184, startPoint y: 114, endPoint x: 175, endPoint y: 116, distance: 9.8
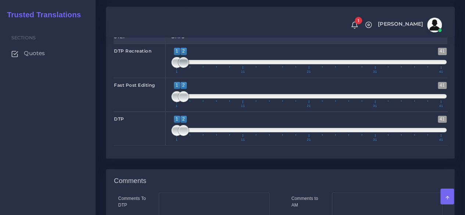
click at [178, 68] on span at bounding box center [183, 62] width 11 height 11
type input "2;2"
drag, startPoint x: 171, startPoint y: 184, endPoint x: 181, endPoint y: 183, distance: 9.6
click at [181, 136] on span at bounding box center [183, 130] width 11 height 11
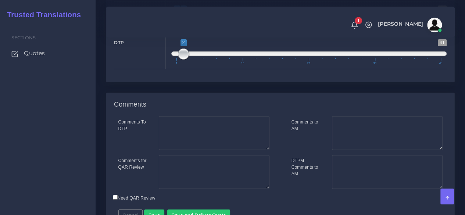
scroll to position [1322, 0]
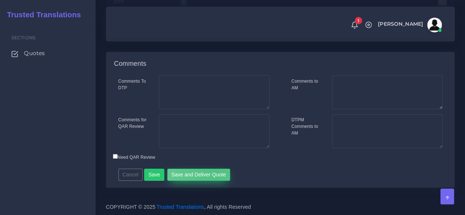
click at [211, 181] on button "Save and Deliver Quote" at bounding box center [198, 175] width 63 height 12
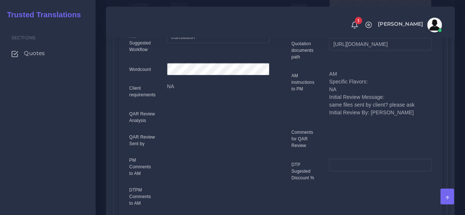
scroll to position [73, 0]
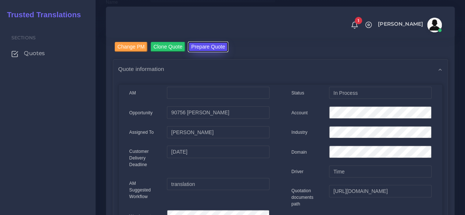
click at [201, 51] on button "Prepare Quote" at bounding box center [208, 47] width 40 height 10
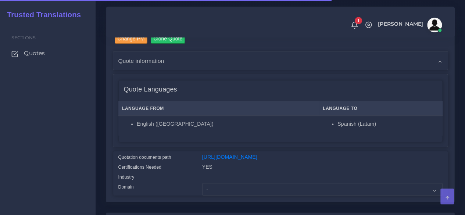
scroll to position [75, 0]
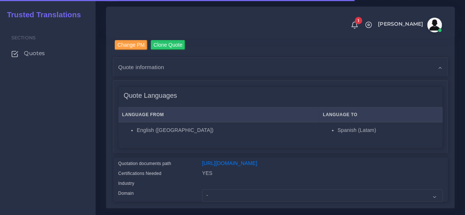
click at [245, 166] on div "[URL][DOMAIN_NAME]" at bounding box center [322, 164] width 251 height 10
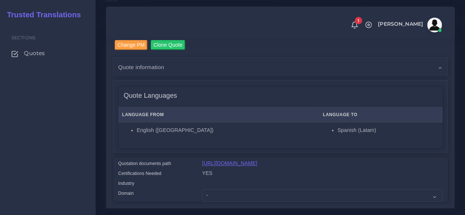
click at [245, 166] on link "https://workdrive.zoho.com/fgoh3e43b1a1fe2124b65bedd7c3c51a0e040/teams/fgoh3e43…" at bounding box center [229, 163] width 55 height 6
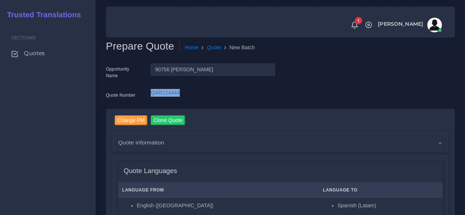
drag, startPoint x: 189, startPoint y: 94, endPoint x: 148, endPoint y: 94, distance: 40.8
click at [148, 94] on div "QAR124444" at bounding box center [212, 96] width 135 height 15
copy link "QAR124444"
click at [40, 56] on span "Quotes" at bounding box center [36, 53] width 21 height 8
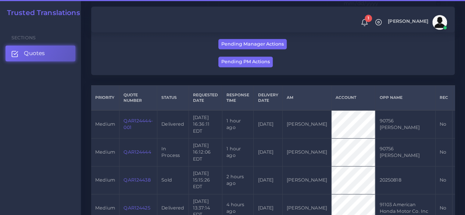
scroll to position [147, 0]
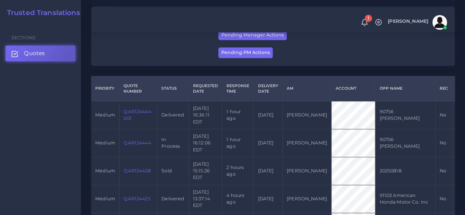
click at [133, 145] on link "QAR124444" at bounding box center [136, 143] width 27 height 6
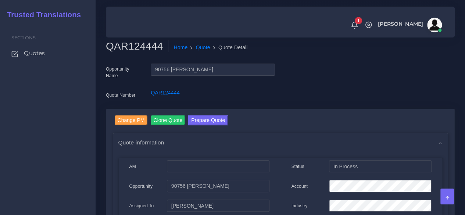
drag, startPoint x: 44, startPoint y: 153, endPoint x: 55, endPoint y: 144, distance: 13.5
click at [44, 153] on div "Sections Quotes" at bounding box center [48, 119] width 96 height 192
drag, startPoint x: 161, startPoint y: 44, endPoint x: 106, endPoint y: 50, distance: 55.5
click at [106, 50] on h2 "QAR124444" at bounding box center [137, 46] width 62 height 12
copy h2 "QAR124444"
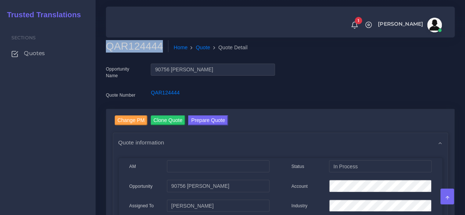
click at [72, 126] on div "Sections Quotes" at bounding box center [48, 119] width 96 height 192
click at [37, 55] on span "Quotes" at bounding box center [36, 53] width 21 height 8
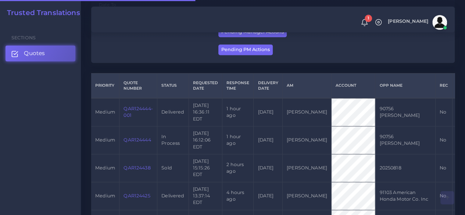
scroll to position [184, 0]
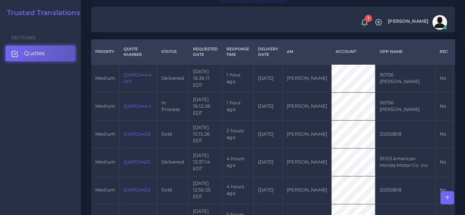
click at [77, 152] on div "Sections Quotes" at bounding box center [40, 119] width 81 height 192
